Goal: Task Accomplishment & Management: Manage account settings

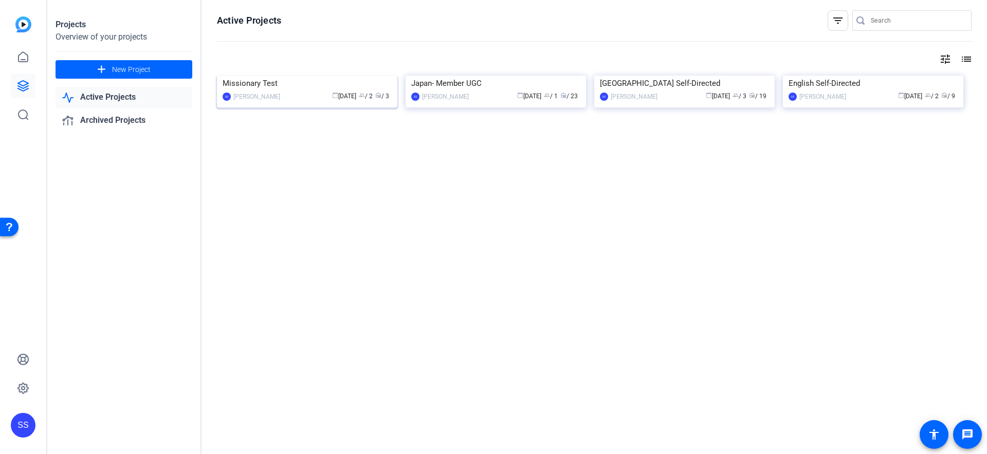
click at [265, 91] on div "Missionary Test" at bounding box center [307, 83] width 169 height 15
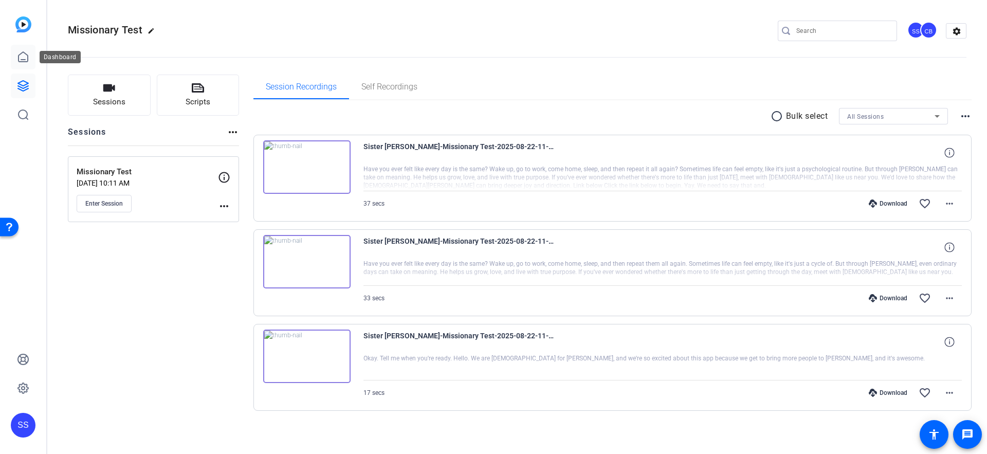
click at [29, 52] on icon at bounding box center [23, 57] width 12 height 12
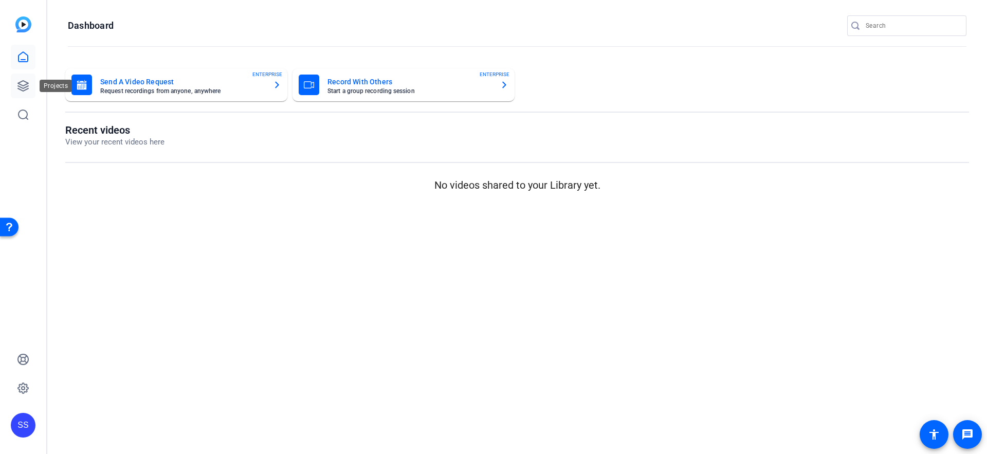
click at [22, 80] on icon at bounding box center [23, 86] width 12 height 12
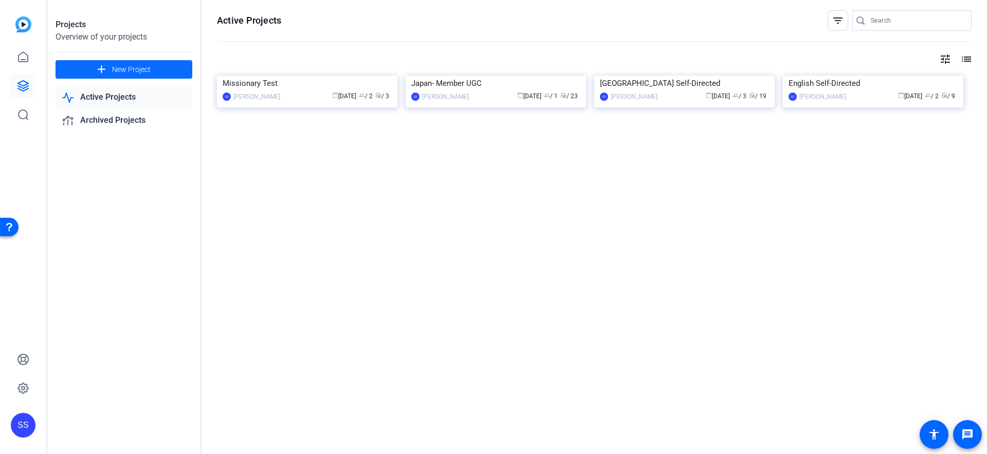
click at [143, 73] on span "New Project" at bounding box center [131, 69] width 39 height 11
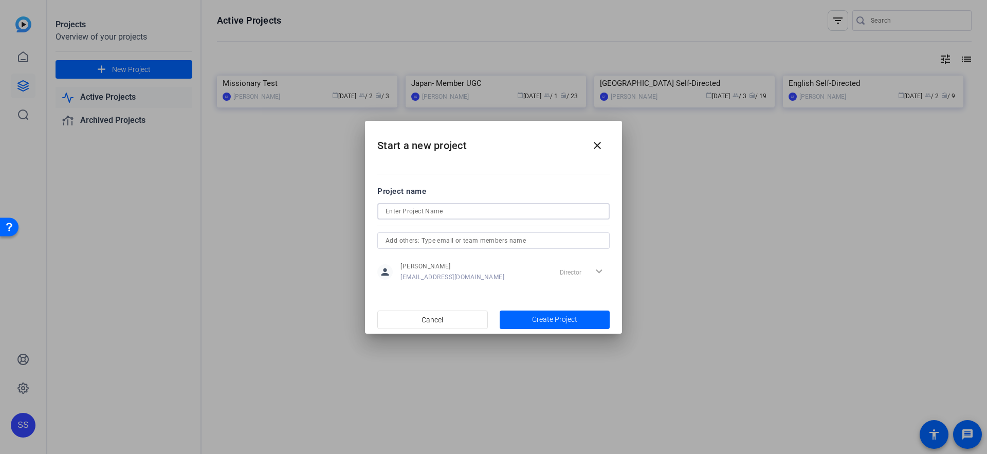
click at [456, 210] on input at bounding box center [493, 211] width 216 height 12
type input "Houston South Missionary UGC"
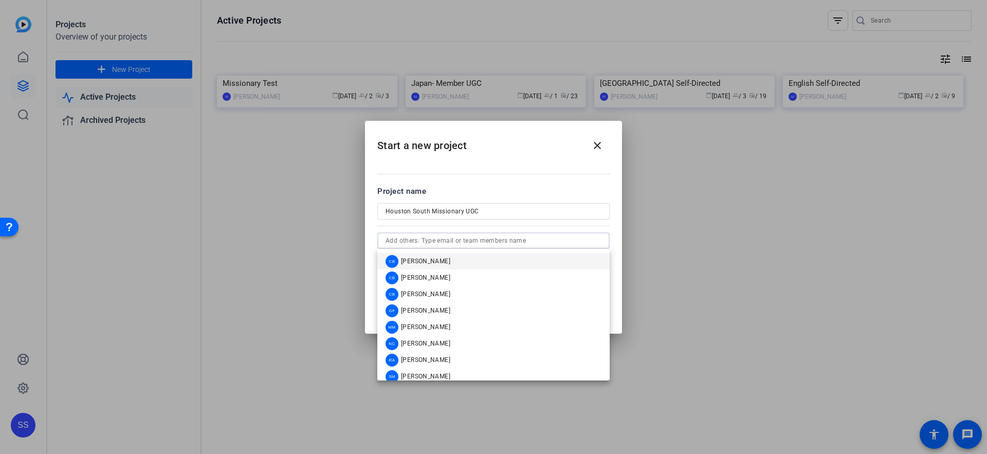
click at [506, 239] on input "text" at bounding box center [493, 240] width 216 height 12
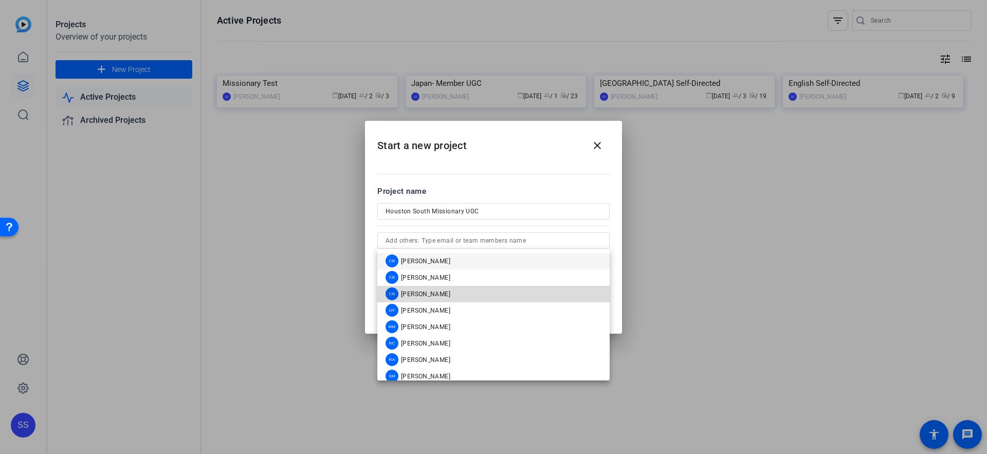
click at [452, 286] on mat-option "CB [PERSON_NAME]" at bounding box center [493, 294] width 232 height 16
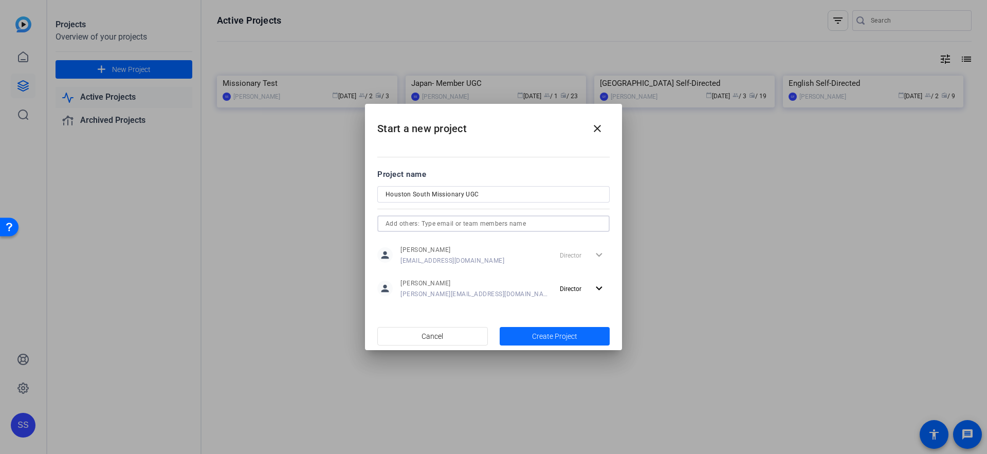
click at [551, 332] on span "Create Project" at bounding box center [554, 336] width 45 height 11
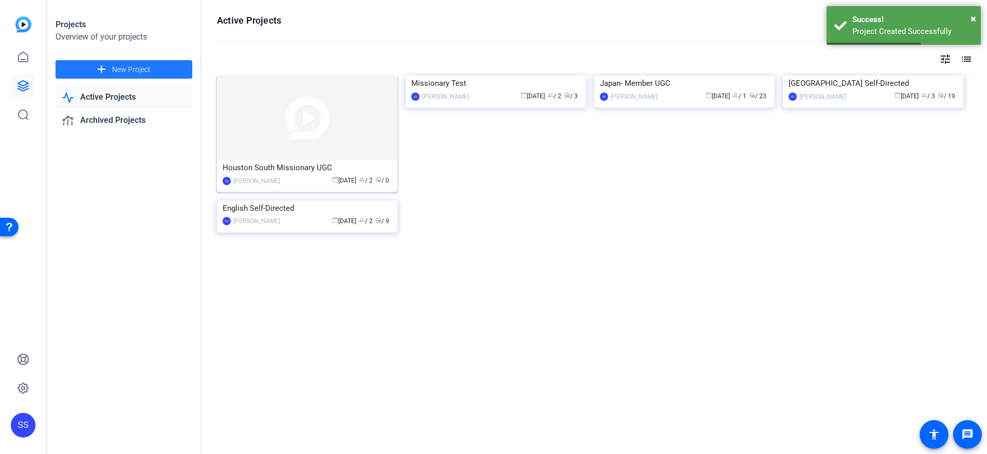
click at [369, 140] on img at bounding box center [307, 118] width 180 height 84
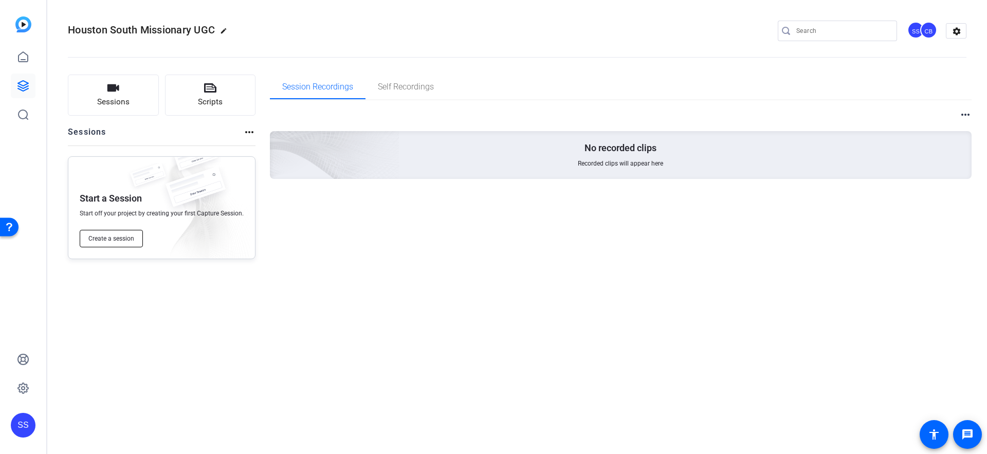
click at [112, 240] on span "Create a session" at bounding box center [111, 238] width 46 height 8
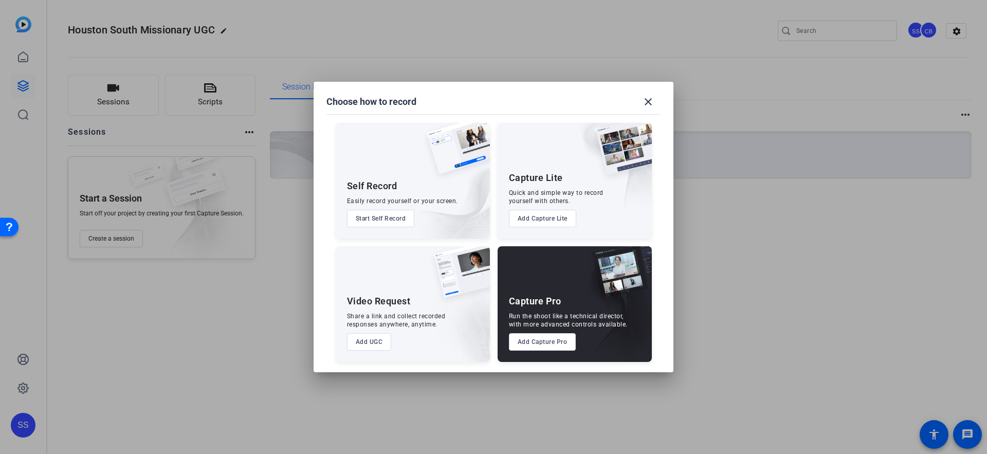
click at [555, 341] on button "Add Capture Pro" at bounding box center [542, 341] width 67 height 17
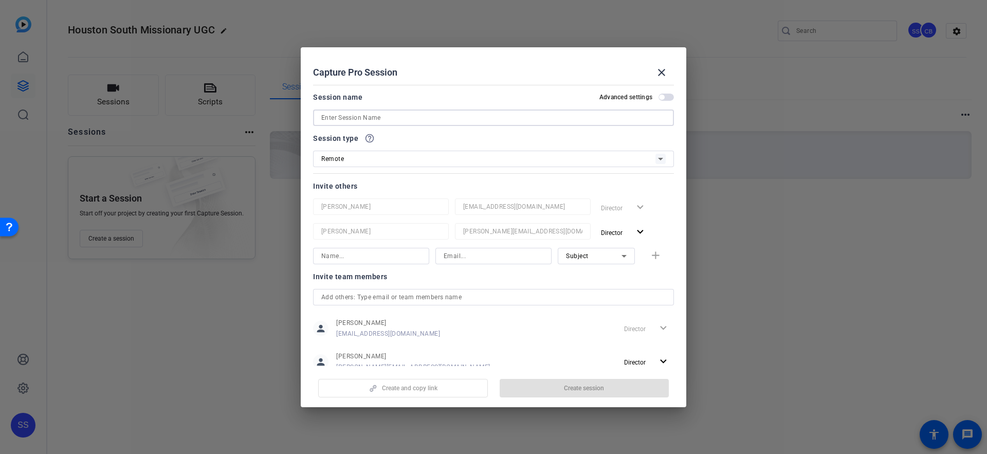
click at [342, 114] on input at bounding box center [493, 118] width 344 height 12
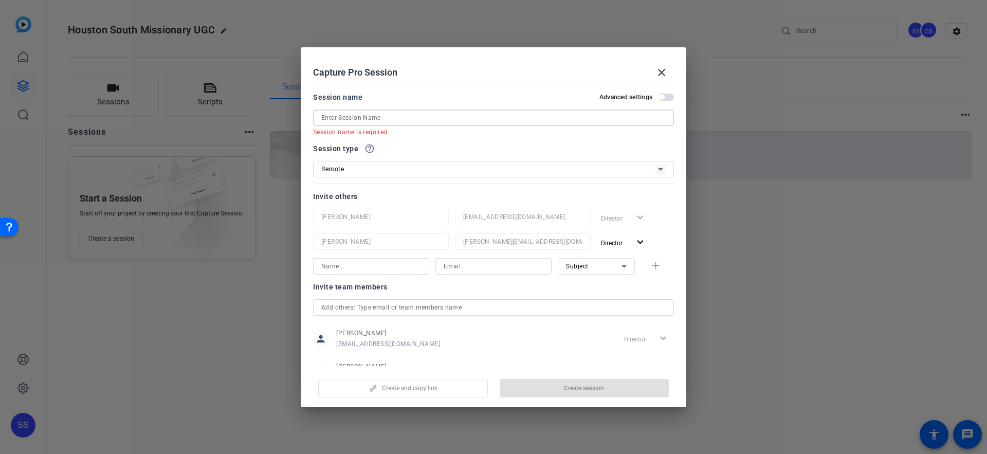
click at [380, 117] on input at bounding box center [493, 118] width 344 height 12
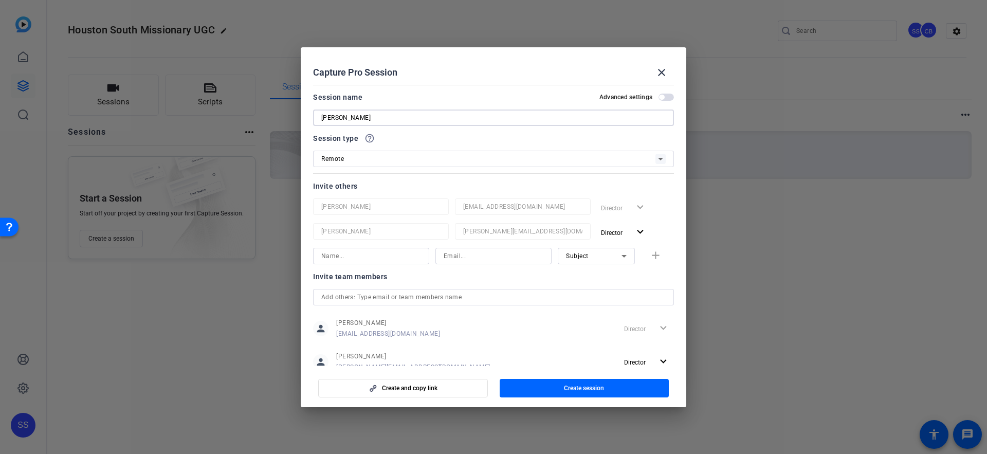
click at [434, 119] on input "[PERSON_NAME]" at bounding box center [493, 118] width 344 height 12
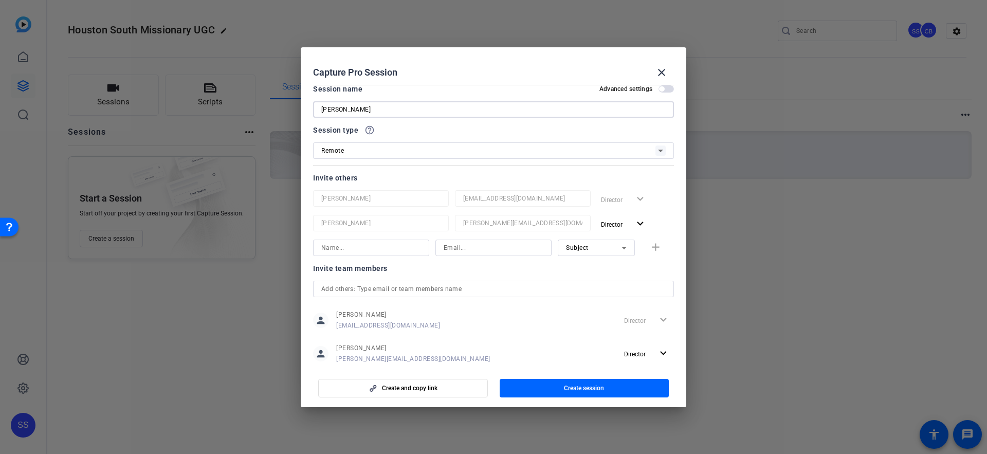
scroll to position [2, 0]
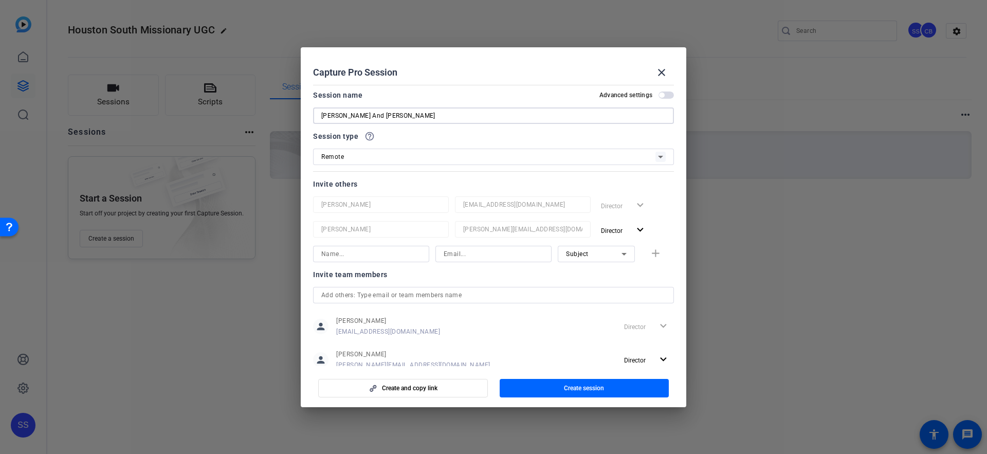
click at [368, 116] on input "[PERSON_NAME] And [PERSON_NAME]" at bounding box center [493, 115] width 344 height 12
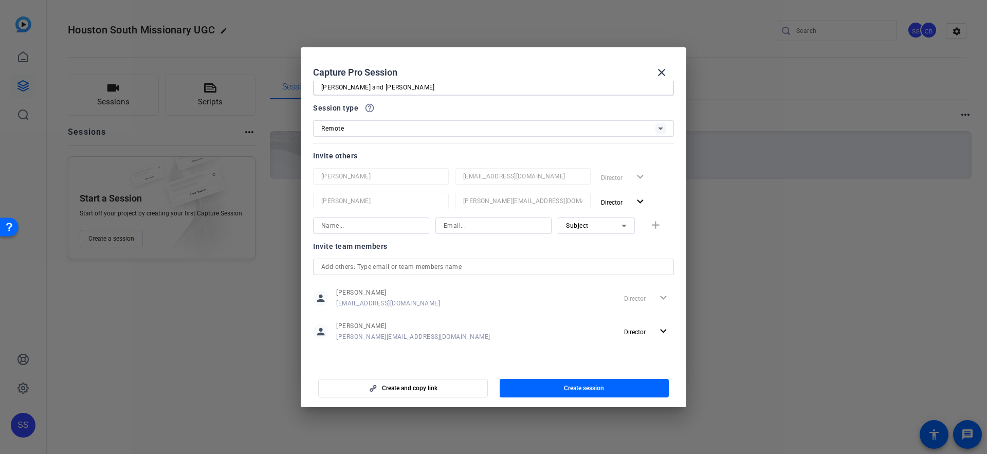
scroll to position [0, 0]
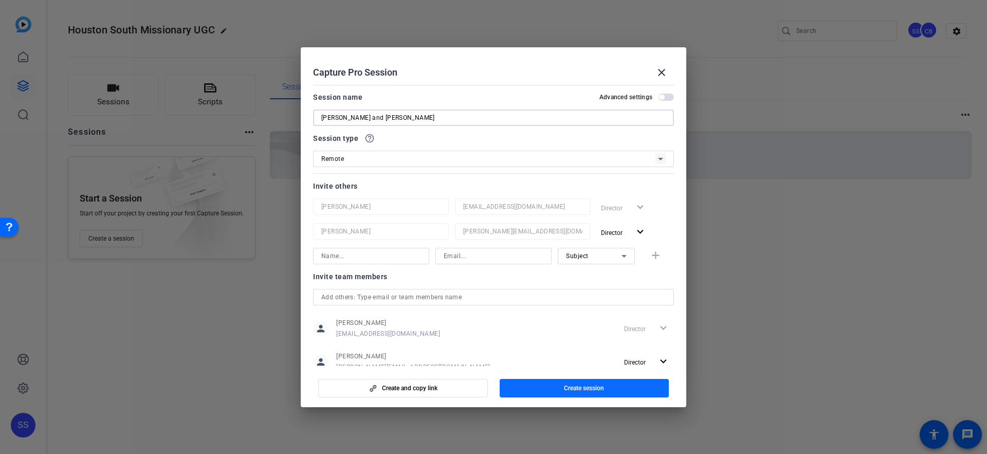
type input "[PERSON_NAME] and [PERSON_NAME]"
click at [543, 387] on span "button" at bounding box center [584, 388] width 170 height 25
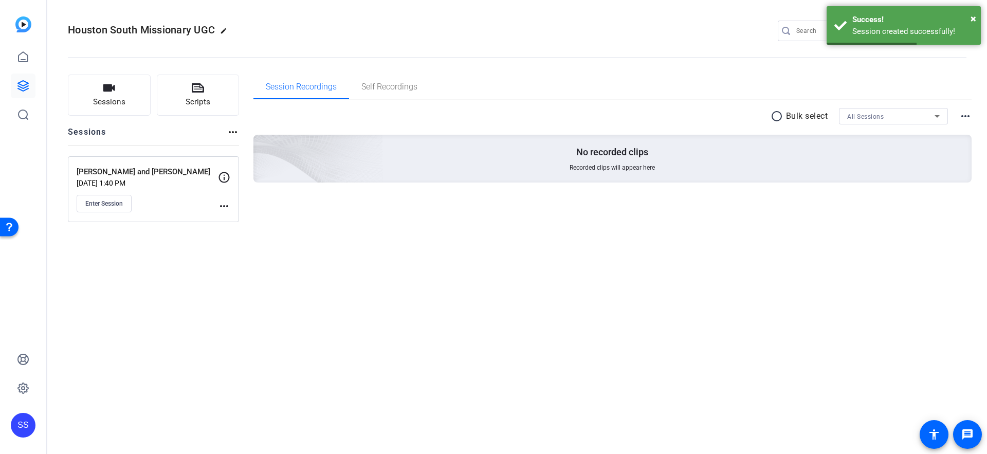
click at [176, 191] on div "[PERSON_NAME] and [PERSON_NAME] [DATE] 1:40 PM Enter Session" at bounding box center [147, 189] width 141 height 46
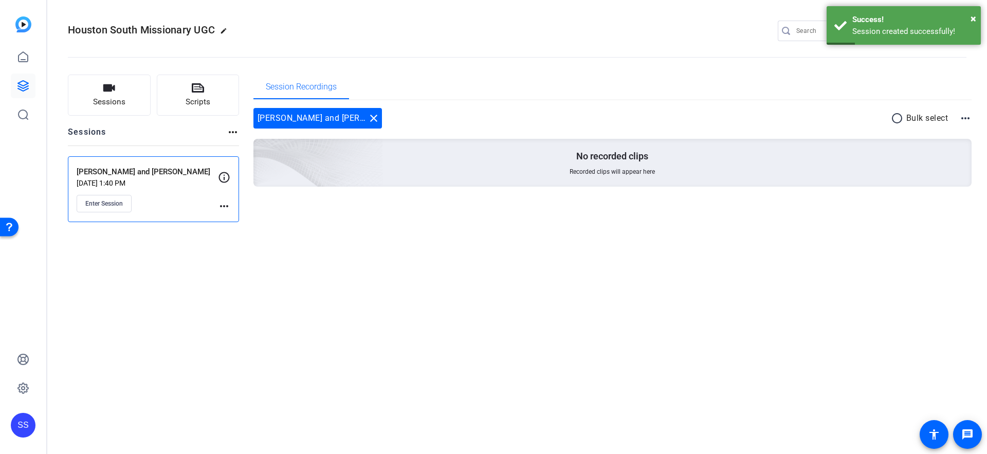
click at [224, 203] on mat-icon "more_horiz" at bounding box center [224, 206] width 12 height 12
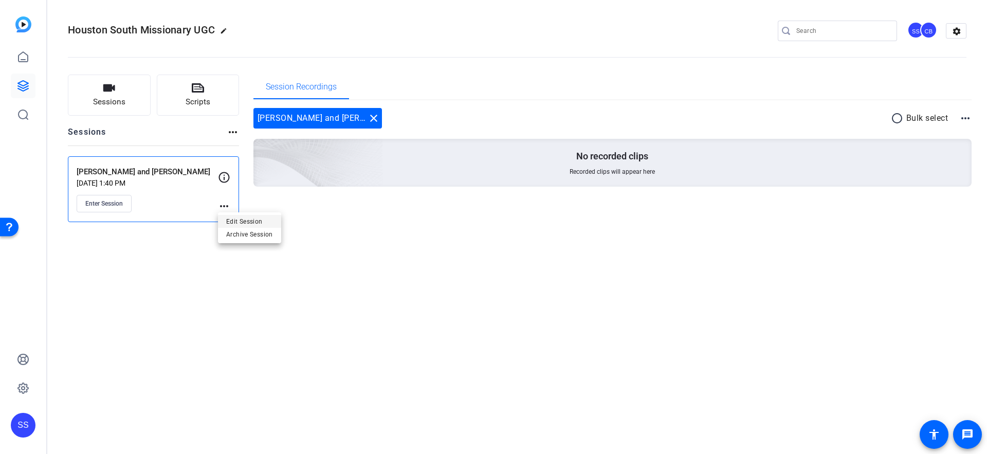
click at [232, 221] on span "Edit Session" at bounding box center [249, 221] width 47 height 12
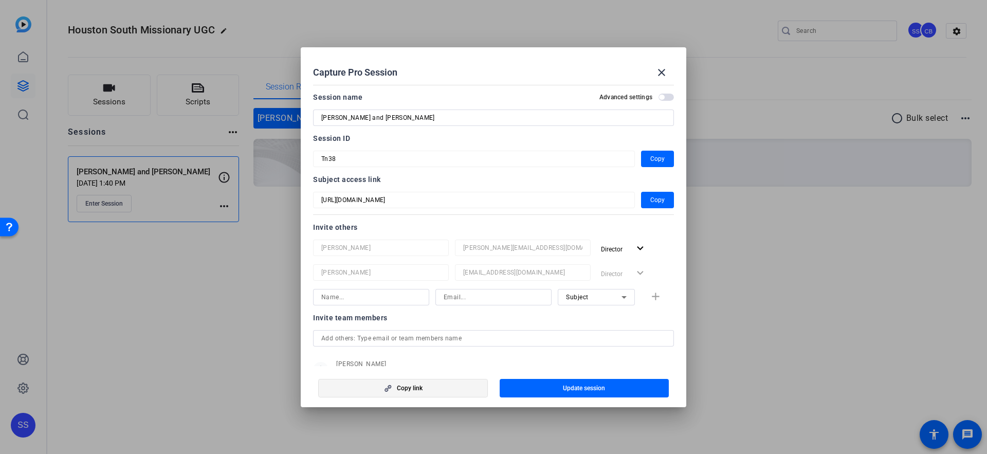
click at [399, 392] on span "button" at bounding box center [403, 388] width 169 height 25
click at [660, 67] on mat-icon "close" at bounding box center [661, 72] width 12 height 12
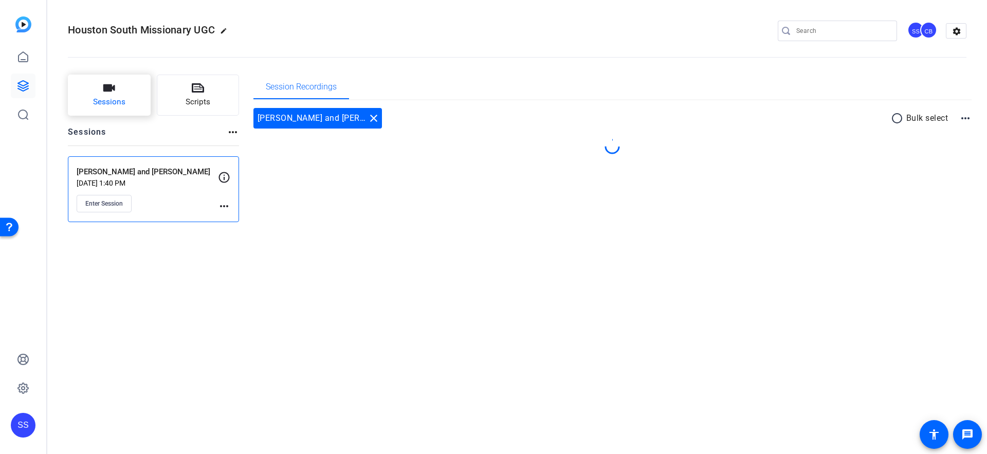
click at [117, 106] on span "Sessions" at bounding box center [109, 102] width 32 height 12
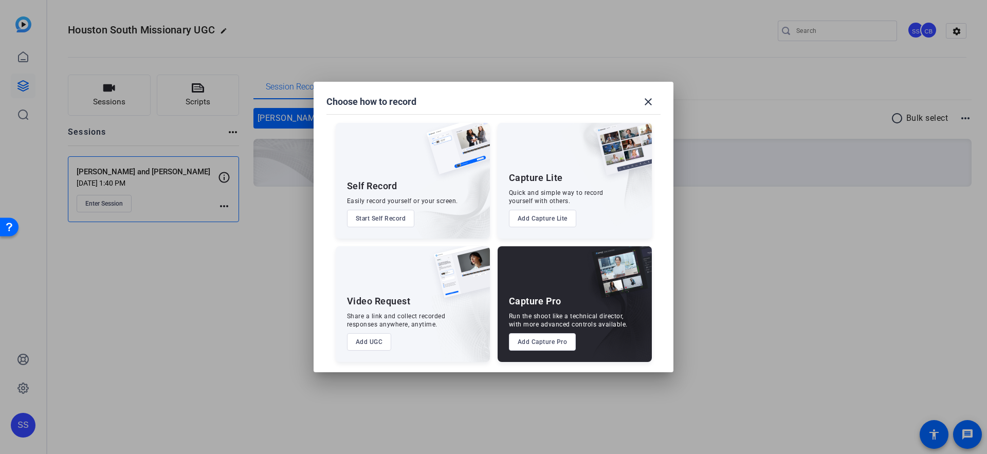
click at [525, 340] on button "Add Capture Pro" at bounding box center [542, 341] width 67 height 17
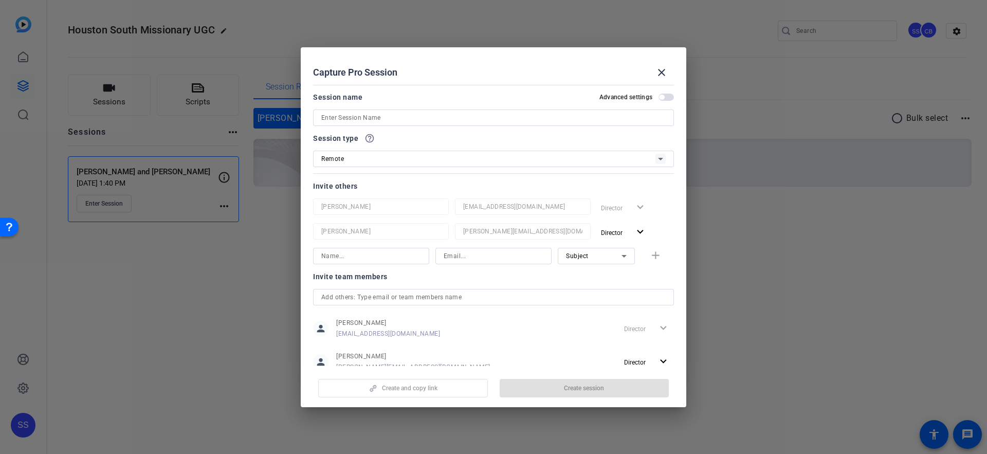
click at [410, 114] on input at bounding box center [493, 118] width 344 height 12
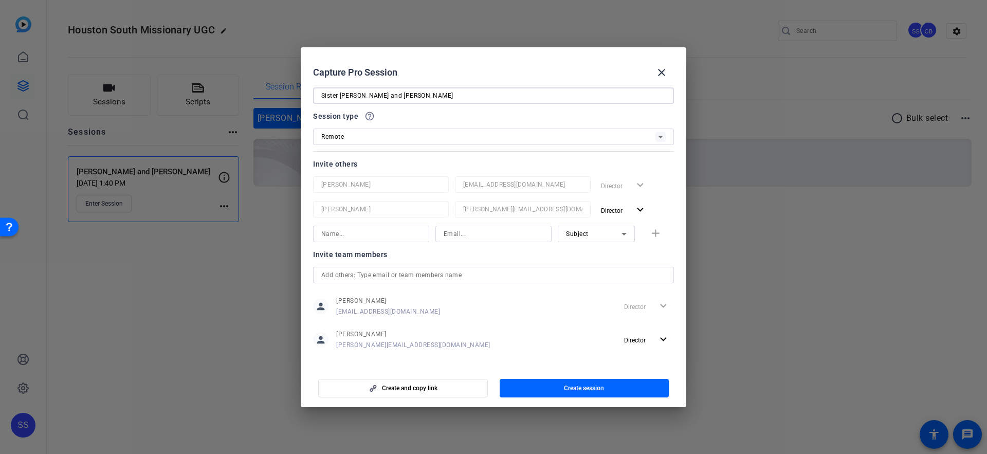
scroll to position [30, 0]
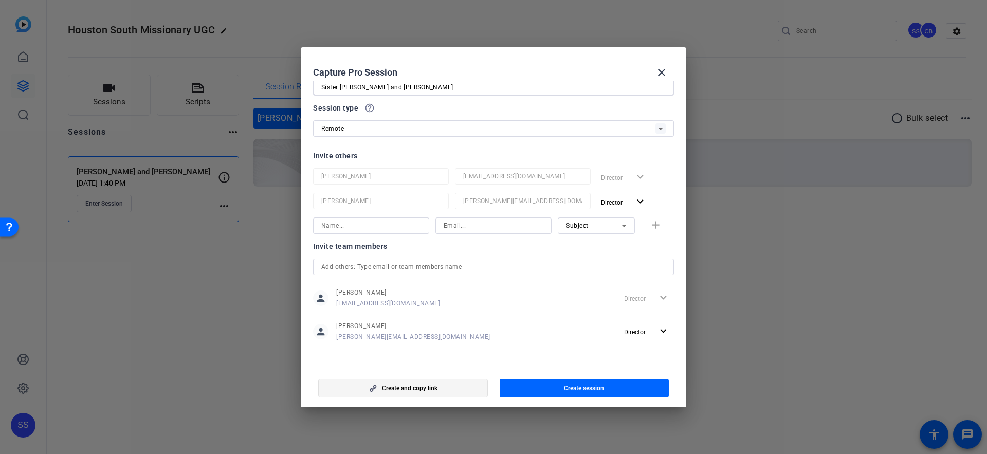
type input "Sister [PERSON_NAME] and [PERSON_NAME]"
click at [450, 384] on span "button" at bounding box center [403, 388] width 169 height 25
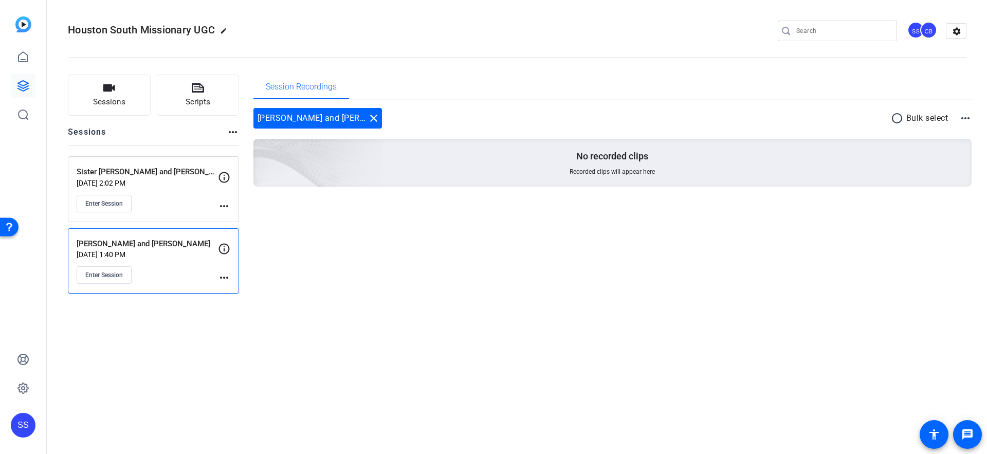
click at [219, 203] on mat-icon "more_horiz" at bounding box center [224, 206] width 12 height 12
click at [229, 215] on span "Edit Session" at bounding box center [249, 221] width 47 height 12
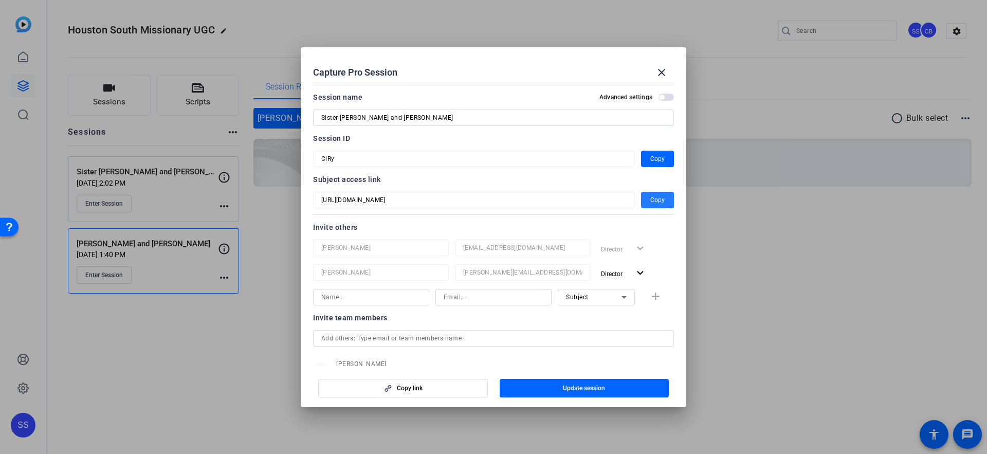
click at [654, 202] on span "Copy" at bounding box center [657, 200] width 14 height 12
click at [659, 67] on mat-icon "close" at bounding box center [661, 72] width 12 height 12
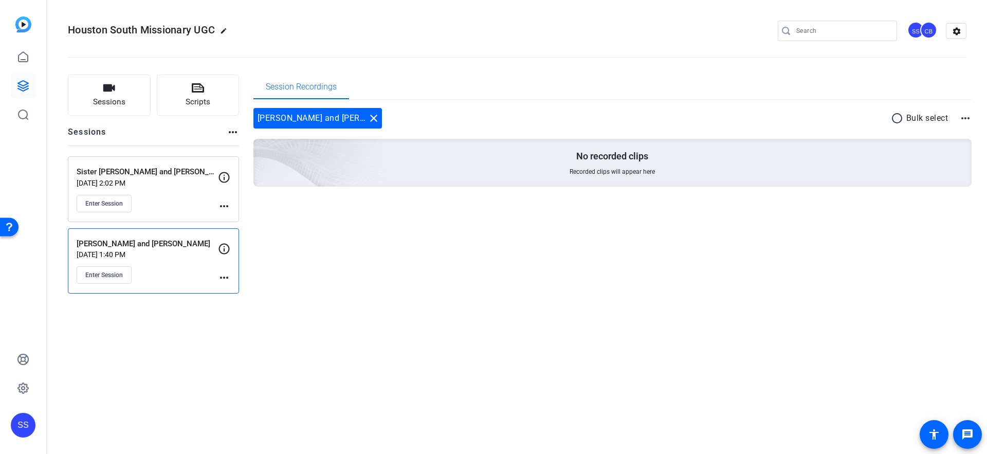
click at [224, 280] on mat-icon "more_horiz" at bounding box center [224, 277] width 12 height 12
click at [227, 286] on button "Edit Session" at bounding box center [249, 292] width 63 height 13
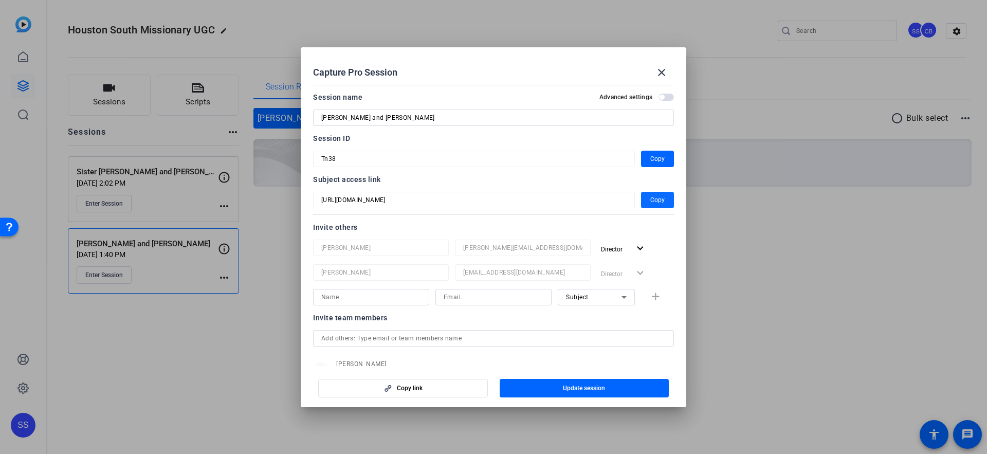
click at [669, 199] on span "button" at bounding box center [657, 200] width 33 height 25
